Goal: Task Accomplishment & Management: Manage account settings

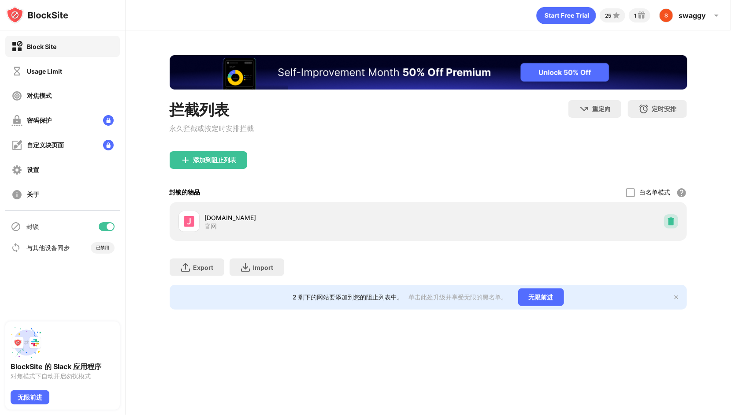
click at [669, 226] on img at bounding box center [671, 221] width 9 height 9
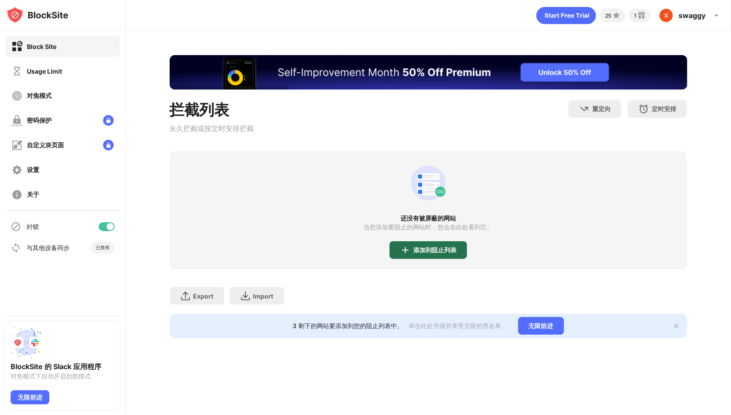
click at [427, 259] on div "添加到阻止列表" at bounding box center [429, 250] width 78 height 18
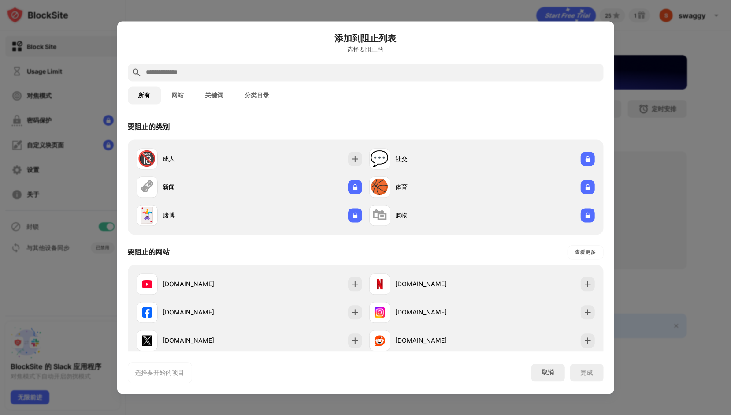
click at [282, 67] on input "text" at bounding box center [372, 72] width 455 height 11
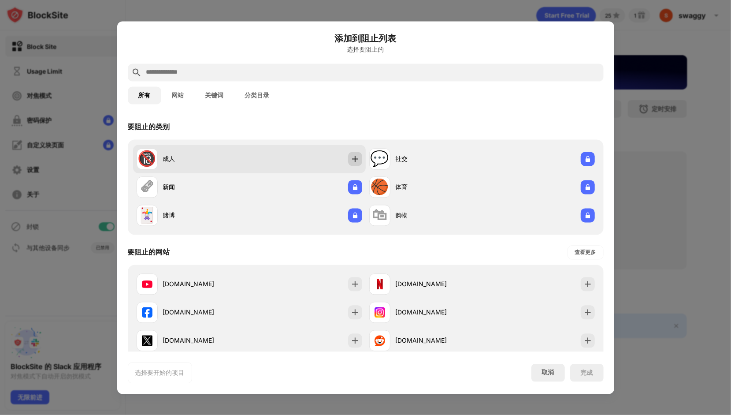
click at [353, 155] on img at bounding box center [355, 158] width 9 height 9
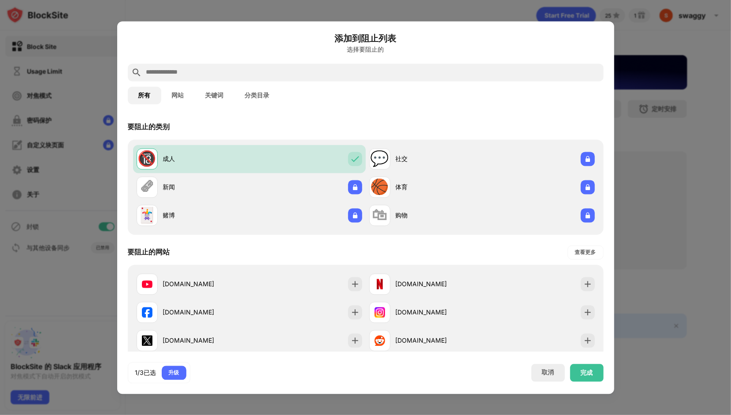
click at [298, 63] on div at bounding box center [366, 72] width 476 height 18
click at [295, 72] on input "text" at bounding box center [372, 72] width 455 height 11
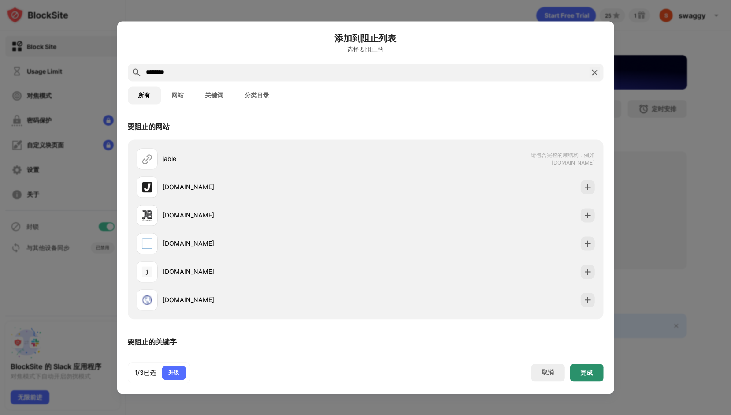
type input "********"
click at [587, 369] on div "完成" at bounding box center [587, 372] width 12 height 7
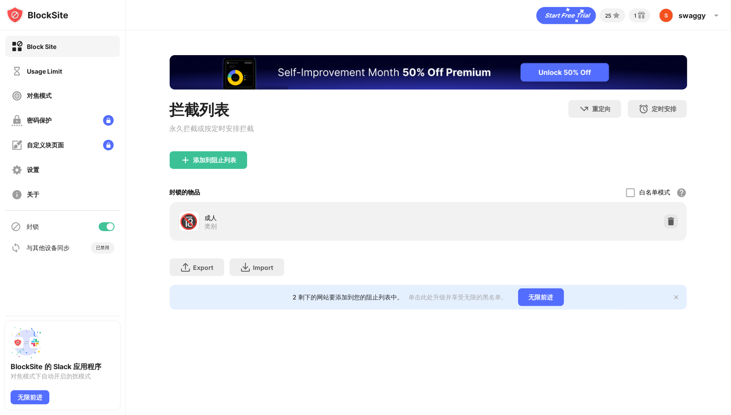
click at [318, 175] on div "添加到阻止列表" at bounding box center [429, 167] width 518 height 32
click at [233, 157] on div "添加到阻止列表" at bounding box center [209, 160] width 78 height 18
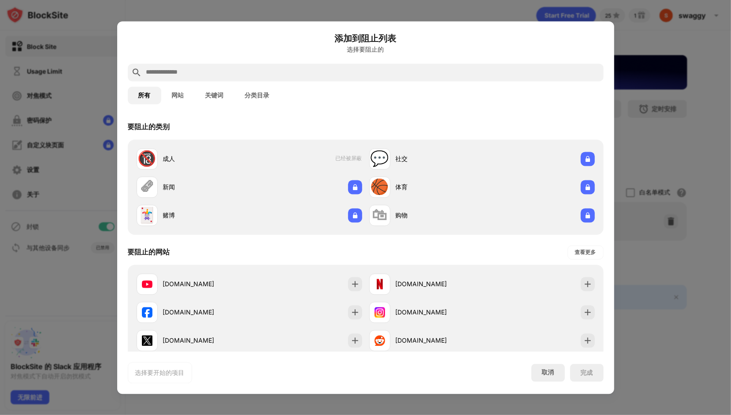
click at [222, 82] on div "所有 网站 关键词 分类目录" at bounding box center [366, 95] width 476 height 28
click at [224, 75] on input "text" at bounding box center [372, 72] width 455 height 11
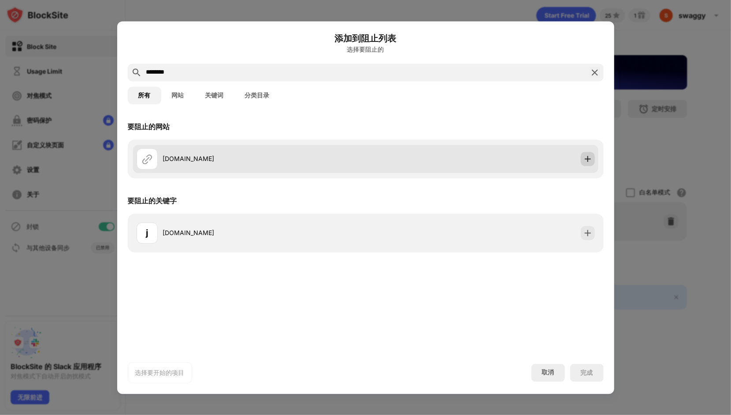
type input "********"
click at [586, 156] on img at bounding box center [588, 158] width 9 height 9
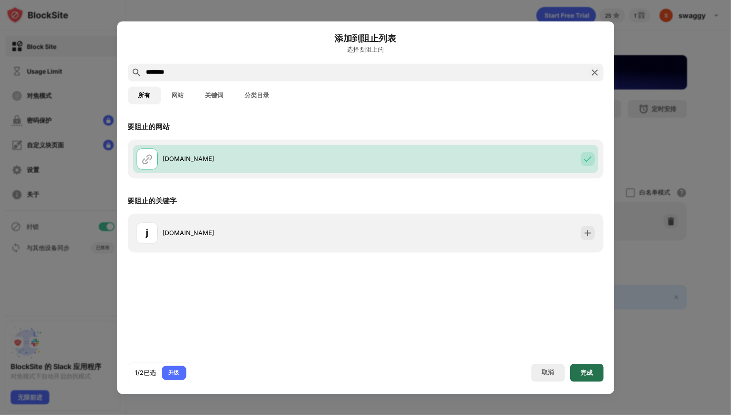
click at [588, 370] on div "完成" at bounding box center [587, 372] width 12 height 7
